Goal: Task Accomplishment & Management: Use online tool/utility

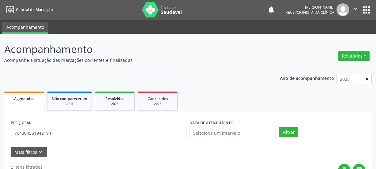
type input "700403951632845"
click at [287, 135] on button "Filtrar" at bounding box center [288, 132] width 19 height 10
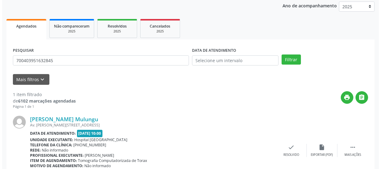
scroll to position [94, 0]
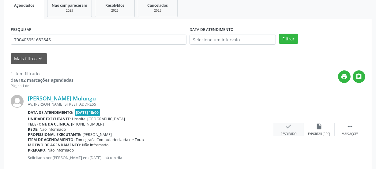
click at [288, 127] on icon "check" at bounding box center [289, 126] width 7 height 7
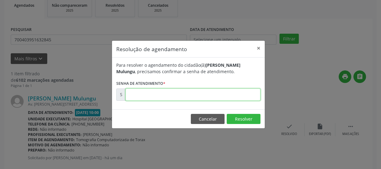
click at [231, 96] on input "text" at bounding box center [192, 95] width 135 height 12
type input "00182159"
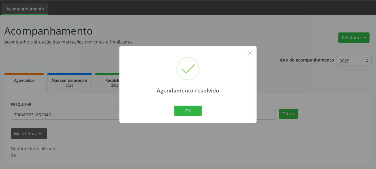
scroll to position [18, 0]
click at [196, 111] on button "Ok" at bounding box center [188, 111] width 28 height 10
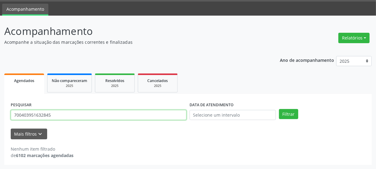
drag, startPoint x: 60, startPoint y: 116, endPoint x: 12, endPoint y: 116, distance: 48.1
click at [12, 120] on input "700403951632845" at bounding box center [99, 115] width 176 height 10
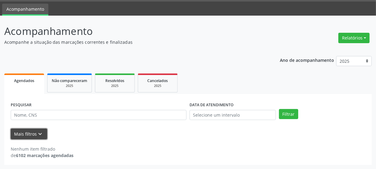
click at [36, 136] on button "Mais filtros keyboard_arrow_down" at bounding box center [29, 134] width 36 height 11
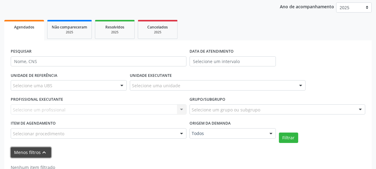
scroll to position [74, 0]
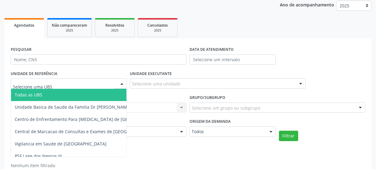
click at [66, 85] on div at bounding box center [69, 83] width 116 height 10
click at [59, 94] on span "Todas as UBS" at bounding box center [89, 95] width 156 height 12
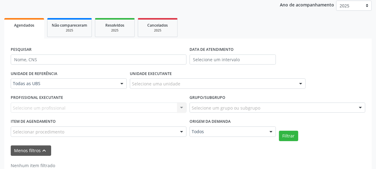
click at [60, 108] on div "Selecione um profissional Nenhum resultado encontrado para: " " Não há nenhuma …" at bounding box center [99, 108] width 176 height 10
click at [180, 108] on div "Selecione um profissional Nenhum resultado encontrado para: " " Não há nenhuma …" at bounding box center [99, 108] width 176 height 10
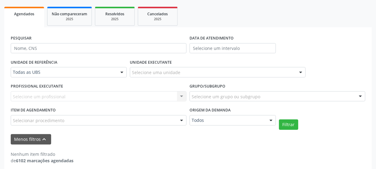
scroll to position [90, 0]
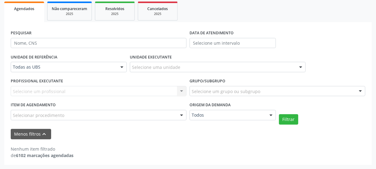
click at [181, 115] on div at bounding box center [181, 115] width 9 height 10
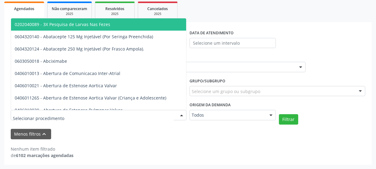
click at [181, 115] on div at bounding box center [181, 115] width 9 height 10
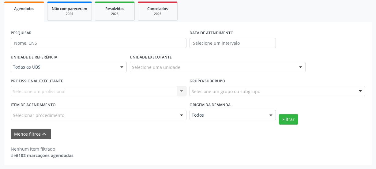
click at [192, 67] on div "Selecione uma unidade" at bounding box center [218, 67] width 176 height 10
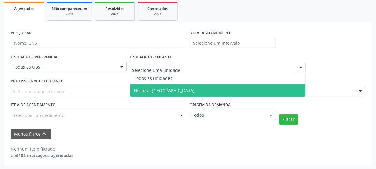
click at [182, 87] on span "Hospital [GEOGRAPHIC_DATA]" at bounding box center [217, 91] width 175 height 12
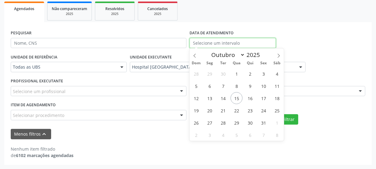
click at [213, 41] on input "text" at bounding box center [233, 43] width 86 height 10
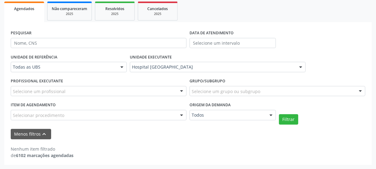
click at [297, 30] on div "PESQUISAR DATA DE ATENDIMENTO" at bounding box center [188, 41] width 358 height 24
click at [294, 118] on button "Filtrar" at bounding box center [288, 119] width 19 height 10
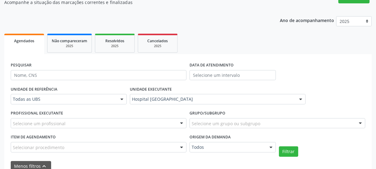
scroll to position [82, 0]
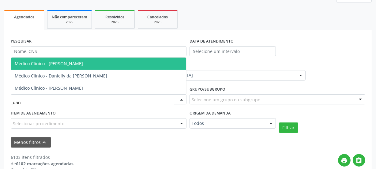
type input "[PERSON_NAME]"
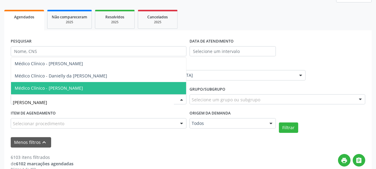
click at [71, 86] on span "Médico Clínico - [PERSON_NAME]" at bounding box center [49, 88] width 68 height 6
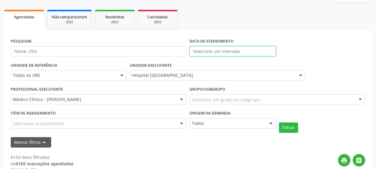
click at [214, 49] on input "text" at bounding box center [233, 51] width 86 height 10
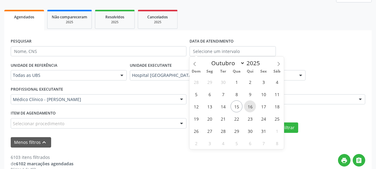
click at [251, 105] on span "16" at bounding box center [250, 107] width 12 height 12
type input "[DATE]"
click at [250, 108] on span "16" at bounding box center [250, 107] width 12 height 12
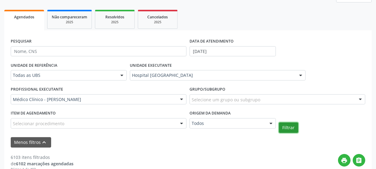
click at [286, 129] on button "Filtrar" at bounding box center [288, 128] width 19 height 10
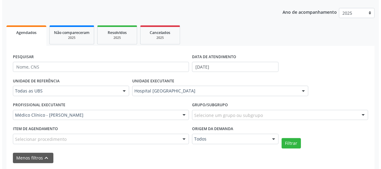
scroll to position [35, 0]
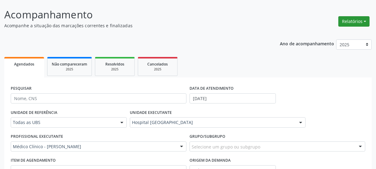
click at [353, 21] on button "Relatórios" at bounding box center [354, 21] width 31 height 10
click at [328, 33] on link "Agendamentos" at bounding box center [337, 34] width 66 height 9
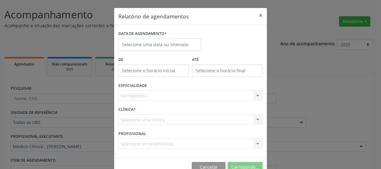
scroll to position [0, 0]
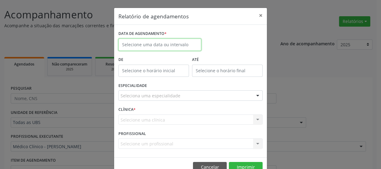
click at [164, 49] on input "text" at bounding box center [159, 45] width 83 height 12
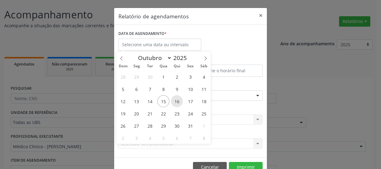
click at [177, 100] on span "16" at bounding box center [177, 101] width 12 height 12
type input "[DATE]"
click at [177, 100] on span "16" at bounding box center [177, 101] width 12 height 12
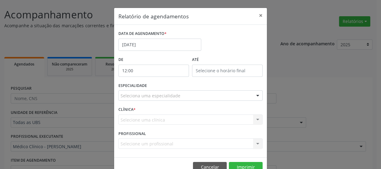
click at [166, 71] on input "12:00" at bounding box center [153, 71] width 71 height 12
drag, startPoint x: 140, startPoint y: 73, endPoint x: 136, endPoint y: 73, distance: 4.3
click at [139, 73] on input "12:00" at bounding box center [153, 71] width 71 height 12
drag, startPoint x: 125, startPoint y: 71, endPoint x: 138, endPoint y: 77, distance: 14.4
click at [127, 73] on input "12:00" at bounding box center [153, 71] width 71 height 12
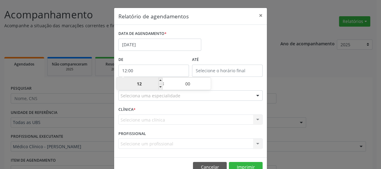
click at [140, 83] on input "12" at bounding box center [139, 84] width 46 height 12
click at [160, 80] on span at bounding box center [160, 81] width 4 height 6
type input "13:00"
type input "13"
click at [160, 87] on span at bounding box center [160, 87] width 4 height 6
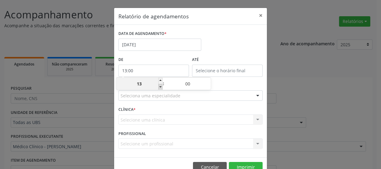
type input "12:00"
type input "12"
click at [160, 87] on span at bounding box center [160, 87] width 4 height 6
type input "11:00"
type input "11"
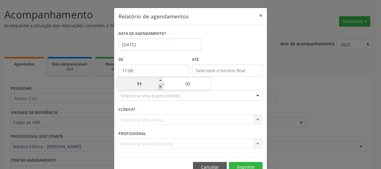
click at [160, 87] on span at bounding box center [160, 87] width 4 height 6
type input "10:00"
type input "10"
click at [159, 87] on span at bounding box center [160, 87] width 4 height 6
type input "09:00"
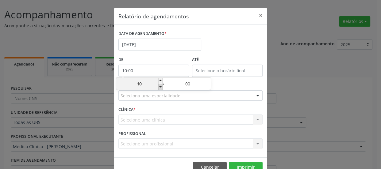
type input "09"
click at [159, 87] on span at bounding box center [160, 87] width 4 height 6
type input "08:00"
type input "08"
click at [159, 87] on span at bounding box center [160, 87] width 4 height 6
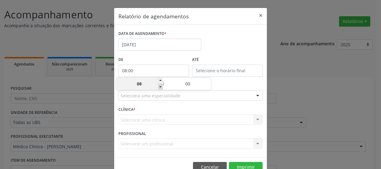
type input "07:00"
type input "07"
click at [214, 86] on div "ESPECIALIDADE Seleciona uma especialidade Todas as especialidades 3X Pesquisa d…" at bounding box center [190, 93] width 147 height 24
click at [211, 69] on input "12:00" at bounding box center [227, 71] width 71 height 12
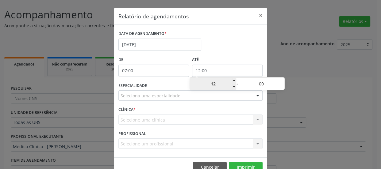
click at [207, 80] on input "12" at bounding box center [213, 84] width 46 height 12
click at [233, 81] on span at bounding box center [234, 81] width 4 height 6
type input "13:00"
type input "13"
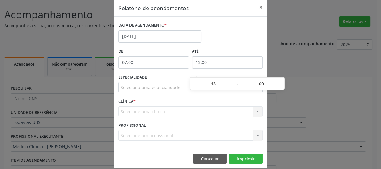
scroll to position [15, 0]
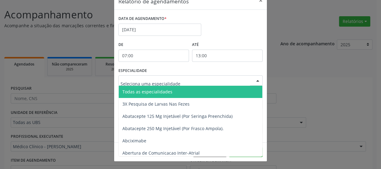
click at [158, 90] on span "Todas as especialidades" at bounding box center [147, 92] width 50 height 6
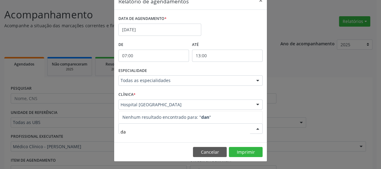
type input "d"
type input "[PERSON_NAME]"
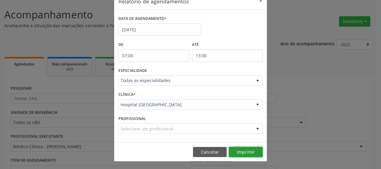
click at [236, 154] on button "Imprimir" at bounding box center [246, 152] width 34 height 10
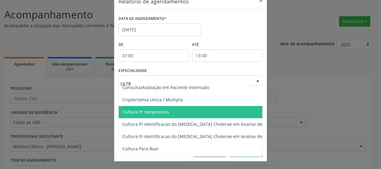
scroll to position [239, 0]
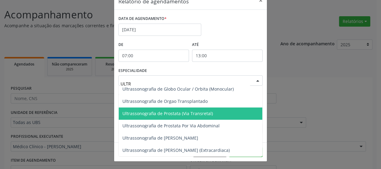
type input "ULTRA"
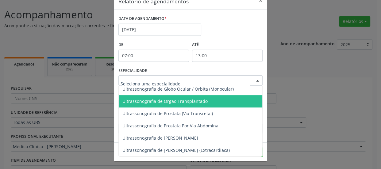
click at [292, 86] on div "Relatório de agendamentos × DATA DE AGENDAMENTO * [DATE] De 07:00 ATÉ 13:00 ESP…" at bounding box center [190, 84] width 381 height 169
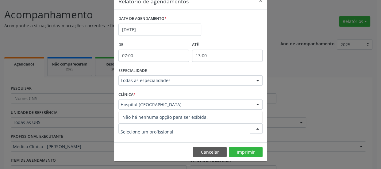
click at [174, 131] on div at bounding box center [190, 129] width 144 height 10
type input "M"
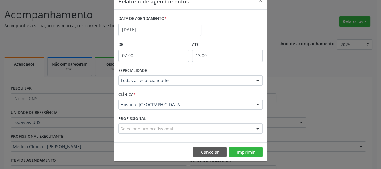
drag, startPoint x: 0, startPoint y: 50, endPoint x: 0, endPoint y: 86, distance: 36.2
drag, startPoint x: 0, startPoint y: 86, endPoint x: 150, endPoint y: 127, distance: 155.4
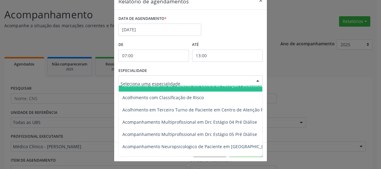
click at [141, 80] on input "text" at bounding box center [184, 84] width 129 height 12
click at [142, 80] on input "text" at bounding box center [184, 84] width 129 height 12
click at [242, 83] on input "text" at bounding box center [184, 84] width 129 height 12
click at [300, 72] on div "Relatório de agendamentos × DATA DE AGENDAMENTO * [DATE] De 07:00 ATÉ 13:00 ESP…" at bounding box center [190, 84] width 381 height 169
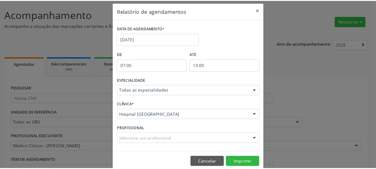
scroll to position [0, 0]
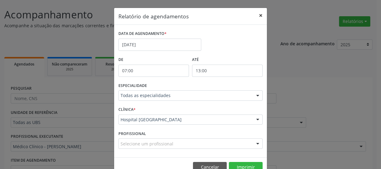
click at [258, 15] on button "×" at bounding box center [260, 15] width 12 height 15
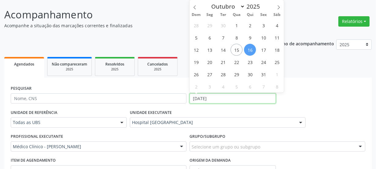
drag, startPoint x: 208, startPoint y: 99, endPoint x: 132, endPoint y: 90, distance: 77.4
click at [144, 96] on div "PESQUISAR DATA DE ATENDIMENTO [DATE]" at bounding box center [188, 96] width 358 height 24
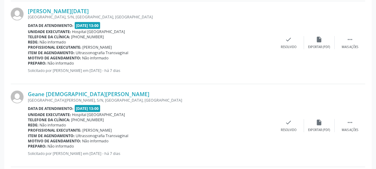
scroll to position [536, 0]
